Goal: Information Seeking & Learning: Check status

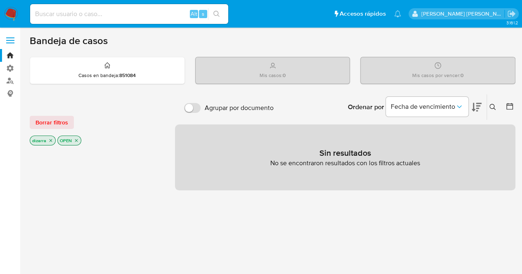
click at [76, 139] on icon "close-filter" at bounding box center [76, 140] width 5 height 5
click at [51, 140] on icon "close-filter" at bounding box center [50, 141] width 5 height 5
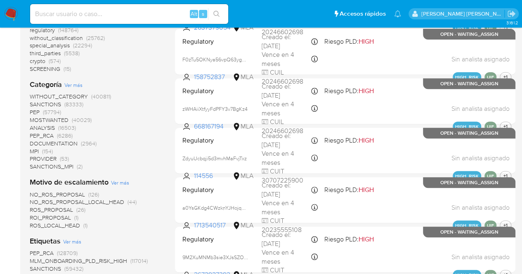
scroll to position [165, 0]
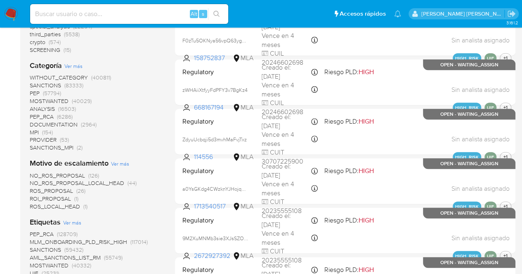
click at [55, 208] on span "ROS_LOCAL_HEAD" at bounding box center [55, 207] width 50 height 8
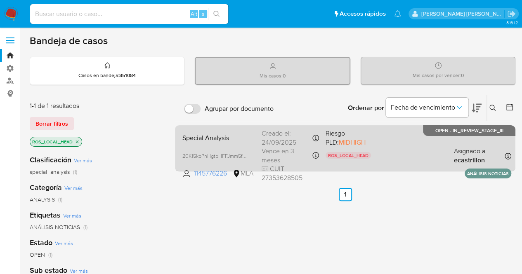
click at [375, 151] on span "ROS_LOCAL_HEAD Motivo de escalamiento" at bounding box center [353, 156] width 57 height 11
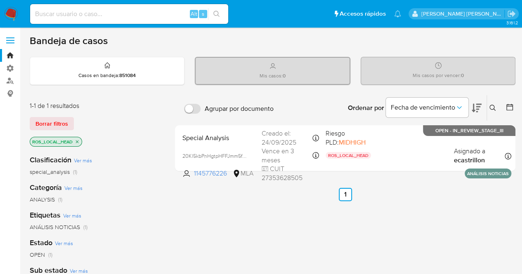
click at [76, 141] on icon "close-filter" at bounding box center [77, 141] width 5 height 5
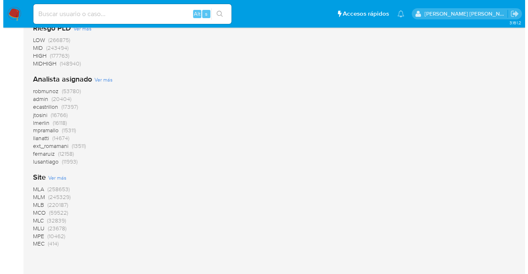
scroll to position [660, 0]
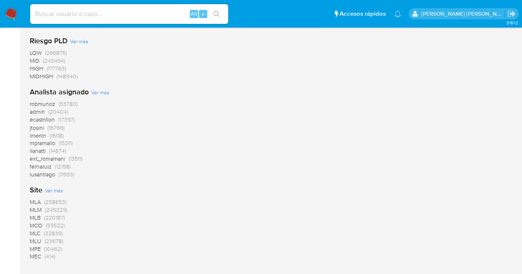
click at [102, 93] on span "Ver más" at bounding box center [100, 92] width 18 height 7
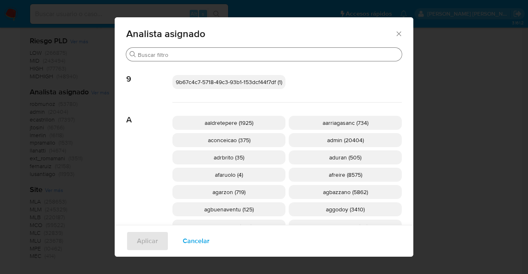
click at [181, 60] on div "Buscar" at bounding box center [264, 54] width 276 height 13
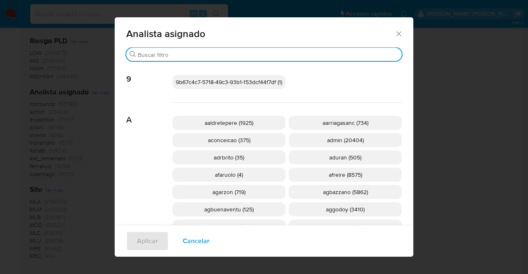
click at [184, 57] on input "Buscar" at bounding box center [268, 54] width 261 height 7
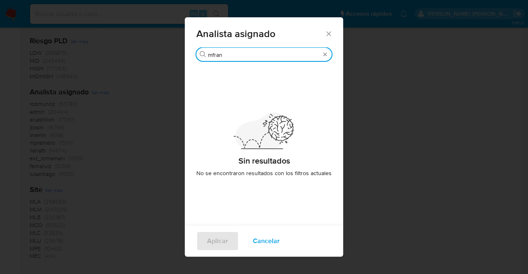
click at [210, 52] on input "mfran" at bounding box center [264, 54] width 112 height 7
click at [257, 51] on div "Buscar mafran" at bounding box center [263, 54] width 135 height 13
click at [256, 55] on input "mafran" at bounding box center [264, 54] width 112 height 7
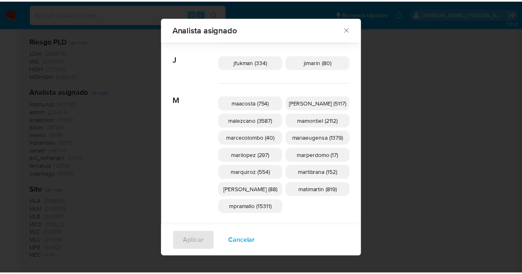
scroll to position [283, 0]
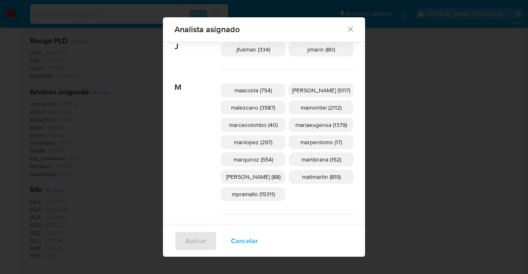
type input "ma"
click at [346, 27] on icon "Cerrar" at bounding box center [350, 29] width 8 height 8
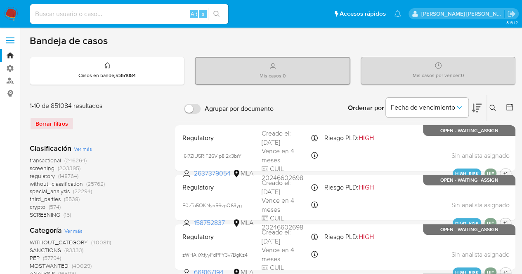
scroll to position [41, 0]
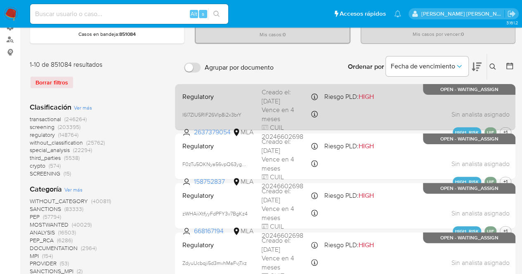
click at [376, 115] on div "Regulatory I6I7ZlU5RlF26VIp8i2x3brY 2637379054 MLA Riesgo PLD: HIGH Creado el: …" at bounding box center [345, 107] width 332 height 42
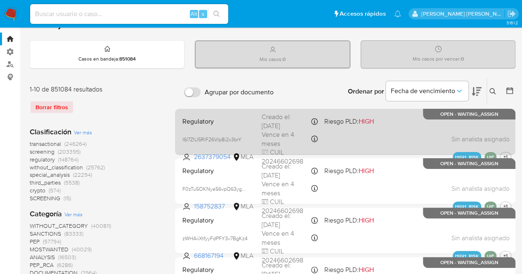
scroll to position [0, 0]
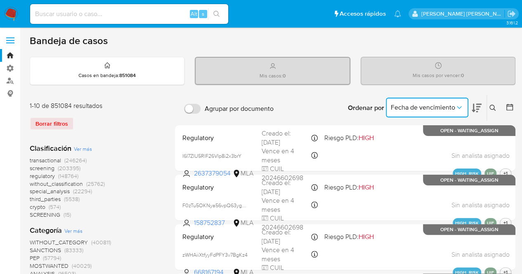
click at [463, 105] on icon "Ordenar por" at bounding box center [459, 108] width 8 height 8
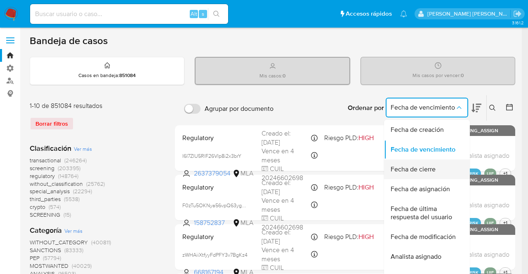
click at [434, 171] on span "Fecha de cierre" at bounding box center [413, 169] width 45 height 8
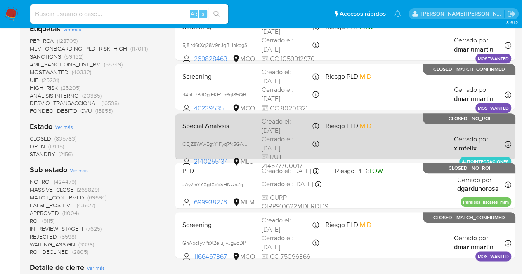
scroll to position [371, 0]
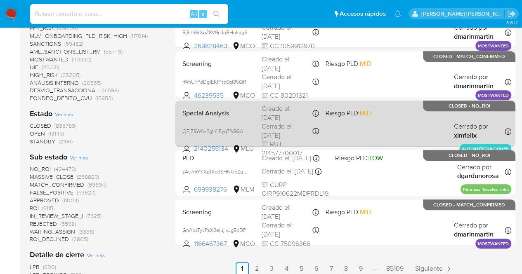
click at [382, 119] on div "Special Analysis OEjZ8WAvEgtY1Fyq7fk5GACT 2140255134 MLU Riesgo PLD: MID Creado…" at bounding box center [345, 124] width 332 height 42
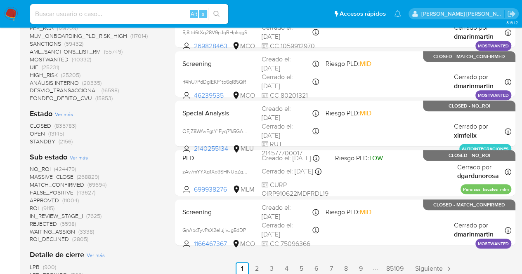
click at [67, 184] on span "MATCH_CONFIRMED" at bounding box center [57, 185] width 54 height 8
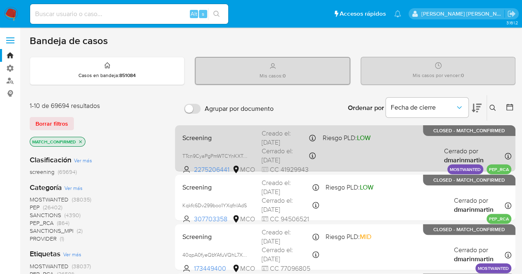
click at [356, 149] on div "Screening TTcn9CyaPgPmWTCYnKXTaYrL 2275206441 MCO Riesgo PLD: LOW Creado el: 23…" at bounding box center [345, 148] width 332 height 42
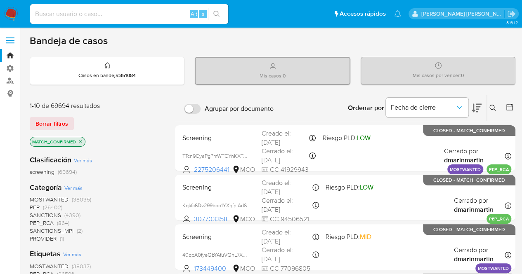
click at [80, 142] on icon "close-filter" at bounding box center [80, 141] width 5 height 5
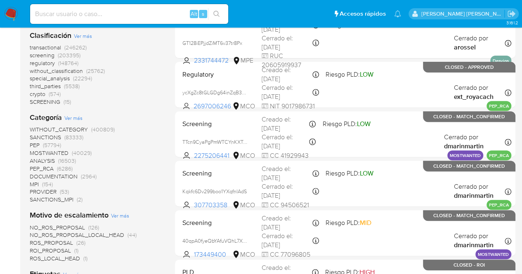
scroll to position [124, 0]
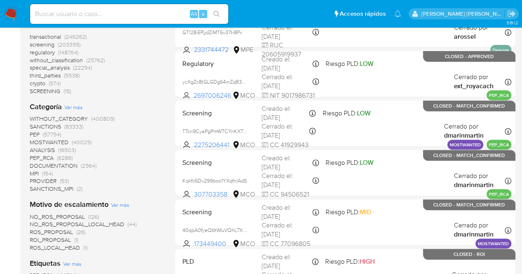
click at [68, 248] on span "ROS_LOCAL_HEAD" at bounding box center [55, 248] width 50 height 8
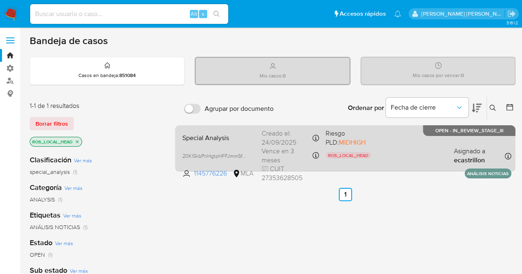
click at [395, 160] on div "Special Analysis 20Kl5kbPnHgtpHFFJmm5fTbM 1145776226 MLA Riesgo PLD: MIDHIGH RO…" at bounding box center [345, 148] width 332 height 42
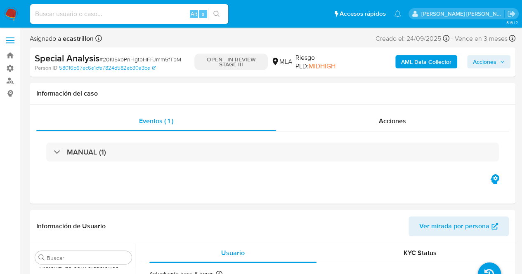
scroll to position [349, 0]
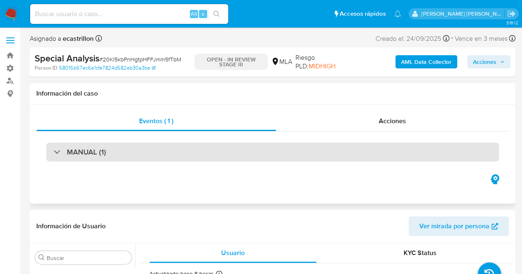
select select "10"
click at [64, 152] on div "MANUAL (1)" at bounding box center [80, 152] width 52 height 9
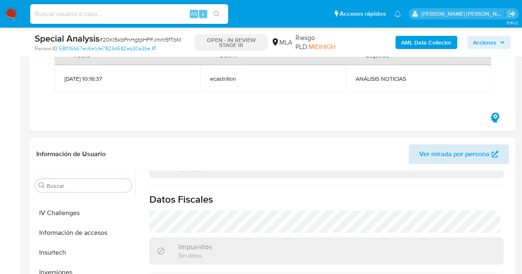
scroll to position [0, 0]
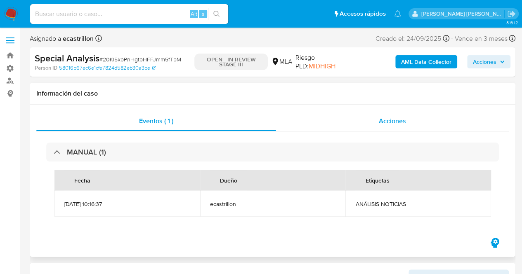
click at [401, 123] on span "Acciones" at bounding box center [392, 120] width 27 height 9
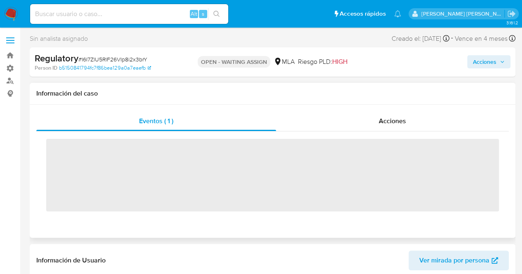
scroll to position [349, 0]
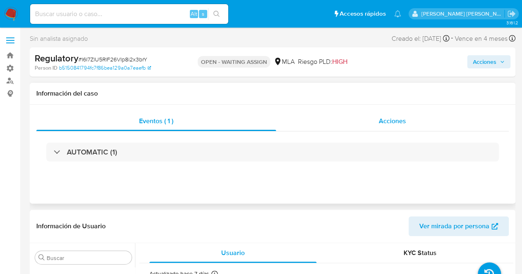
click at [399, 122] on span "Acciones" at bounding box center [392, 120] width 27 height 9
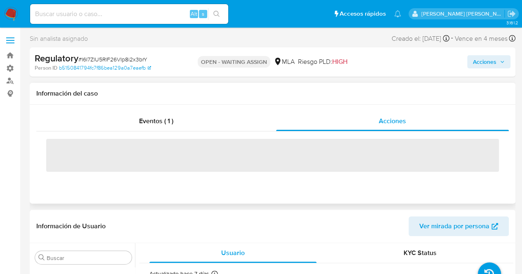
select select "10"
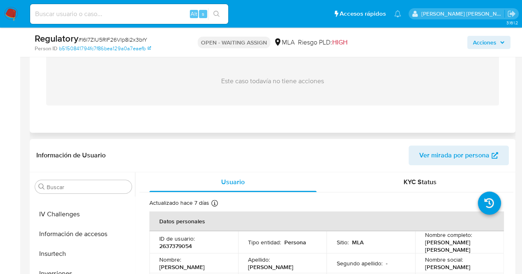
scroll to position [0, 0]
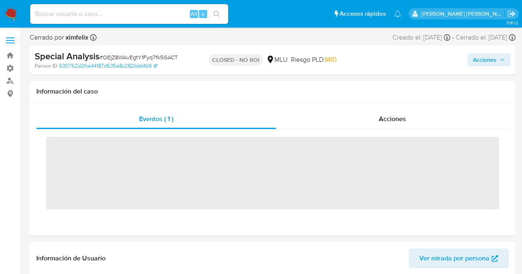
scroll to position [329, 0]
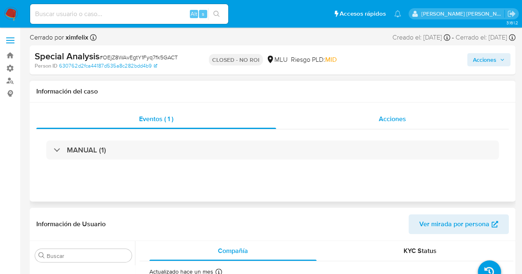
click at [404, 116] on span "Acciones" at bounding box center [392, 118] width 27 height 9
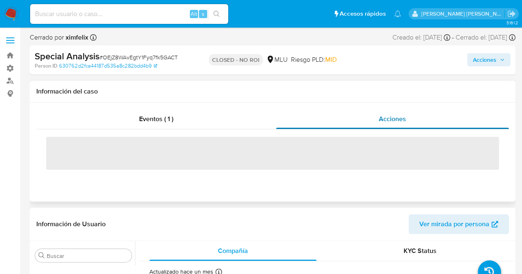
select select "10"
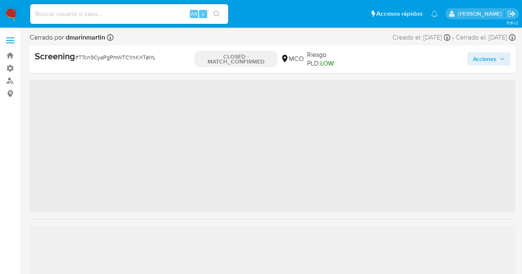
scroll to position [309, 0]
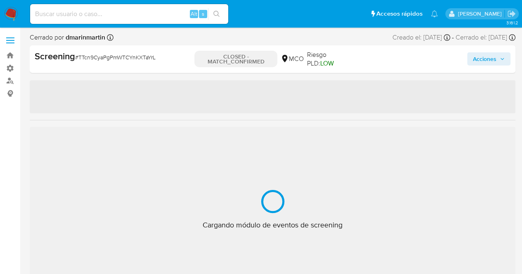
select select "10"
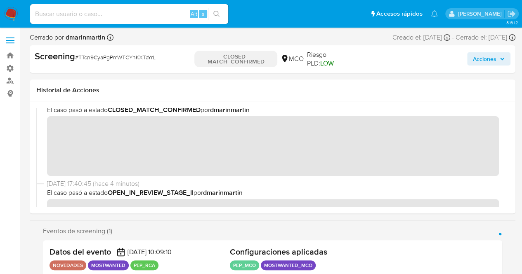
scroll to position [0, 0]
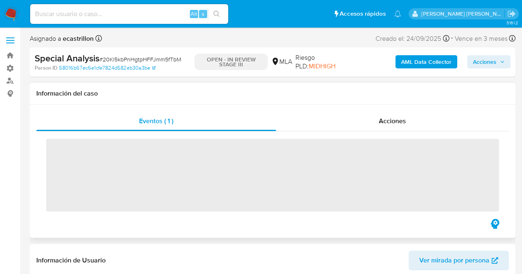
scroll to position [349, 0]
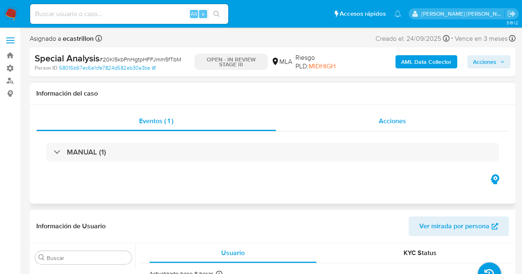
click at [398, 127] on div "Acciones" at bounding box center [392, 121] width 233 height 20
select select "10"
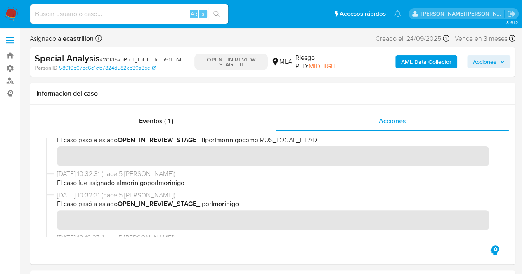
scroll to position [0, 0]
